Goal: Information Seeking & Learning: Learn about a topic

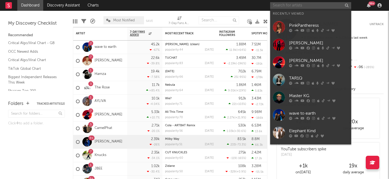
click at [295, 4] on input "text" at bounding box center [310, 5] width 81 height 7
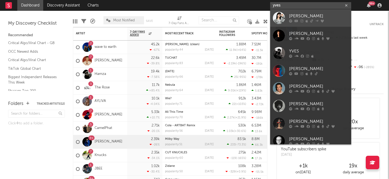
type input "yves"
click at [308, 16] on div "[PERSON_NAME]" at bounding box center [318, 16] width 59 height 6
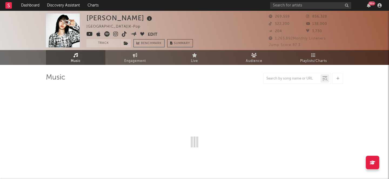
select select "6m"
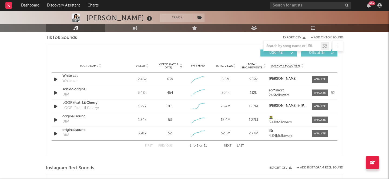
scroll to position [368, 0]
click at [227, 145] on button "Next" at bounding box center [228, 145] width 8 height 3
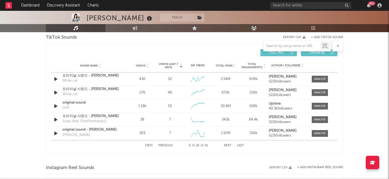
click at [227, 145] on button "Next" at bounding box center [228, 145] width 8 height 3
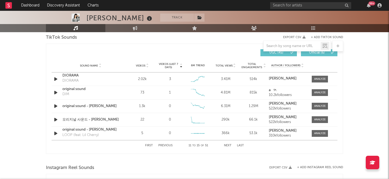
click at [150, 145] on button "First" at bounding box center [149, 145] width 8 height 3
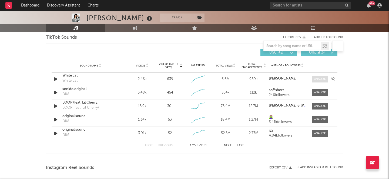
click at [318, 81] on div at bounding box center [320, 79] width 12 height 4
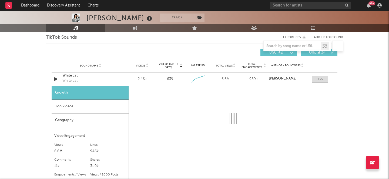
select select "1w"
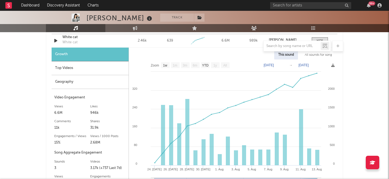
scroll to position [407, 0]
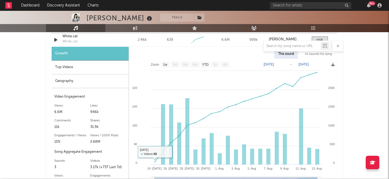
click at [78, 66] on div "Top Videos" at bounding box center [90, 67] width 77 height 14
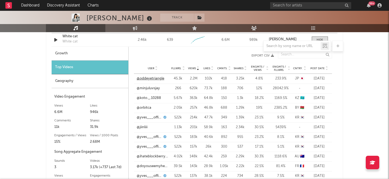
click at [151, 78] on link "@oddeyetriangle" at bounding box center [151, 78] width 28 height 5
